Goal: Task Accomplishment & Management: Manage account settings

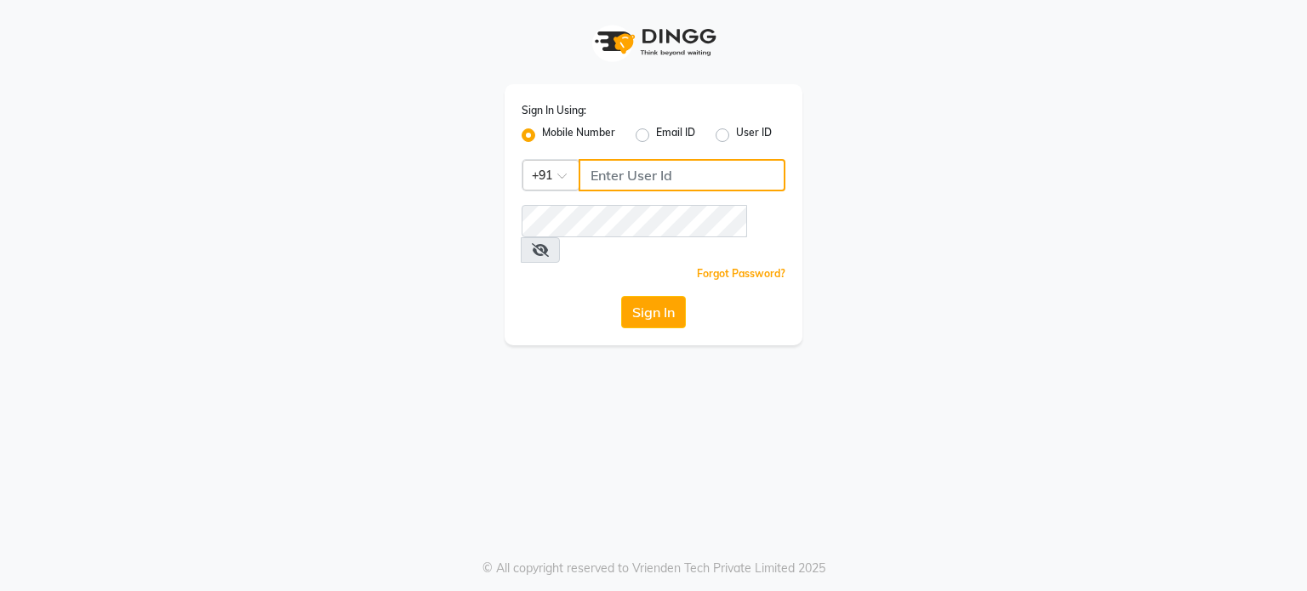
type input "7304577933"
click at [549, 243] on icon at bounding box center [540, 250] width 17 height 14
click at [547, 243] on icon at bounding box center [539, 250] width 15 height 14
click at [660, 296] on button "Sign In" at bounding box center [653, 312] width 65 height 32
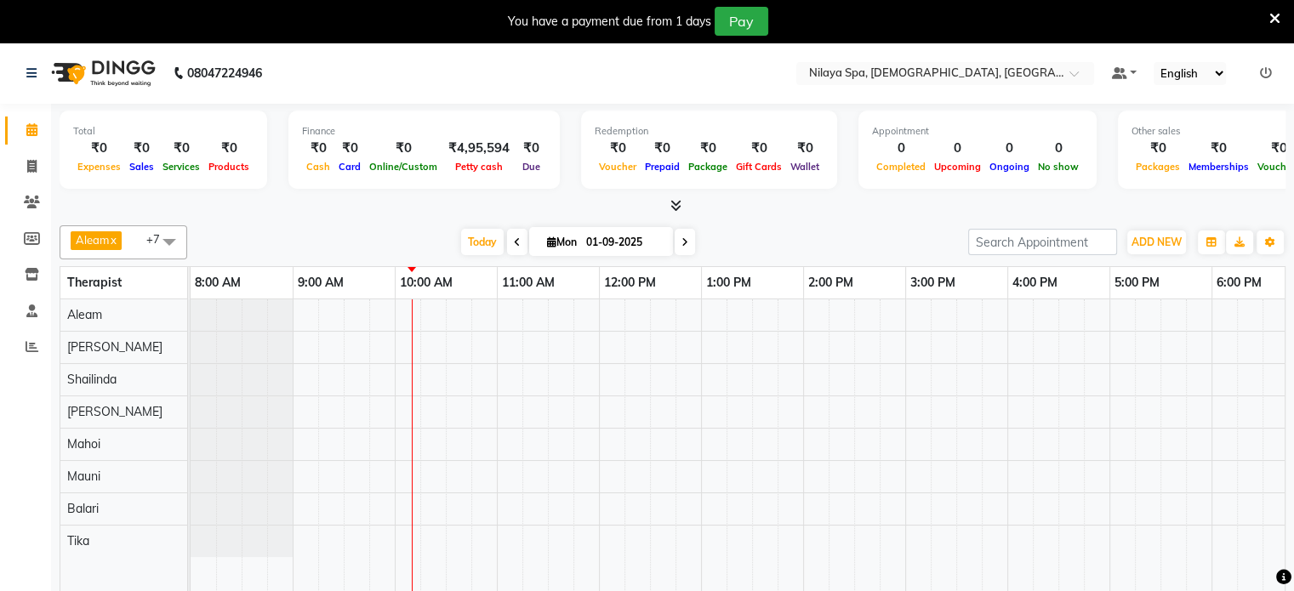
click at [1274, 17] on icon at bounding box center [1275, 18] width 11 height 15
click at [1273, 14] on icon at bounding box center [1275, 18] width 11 height 15
